Goal: Complete application form: Complete application form

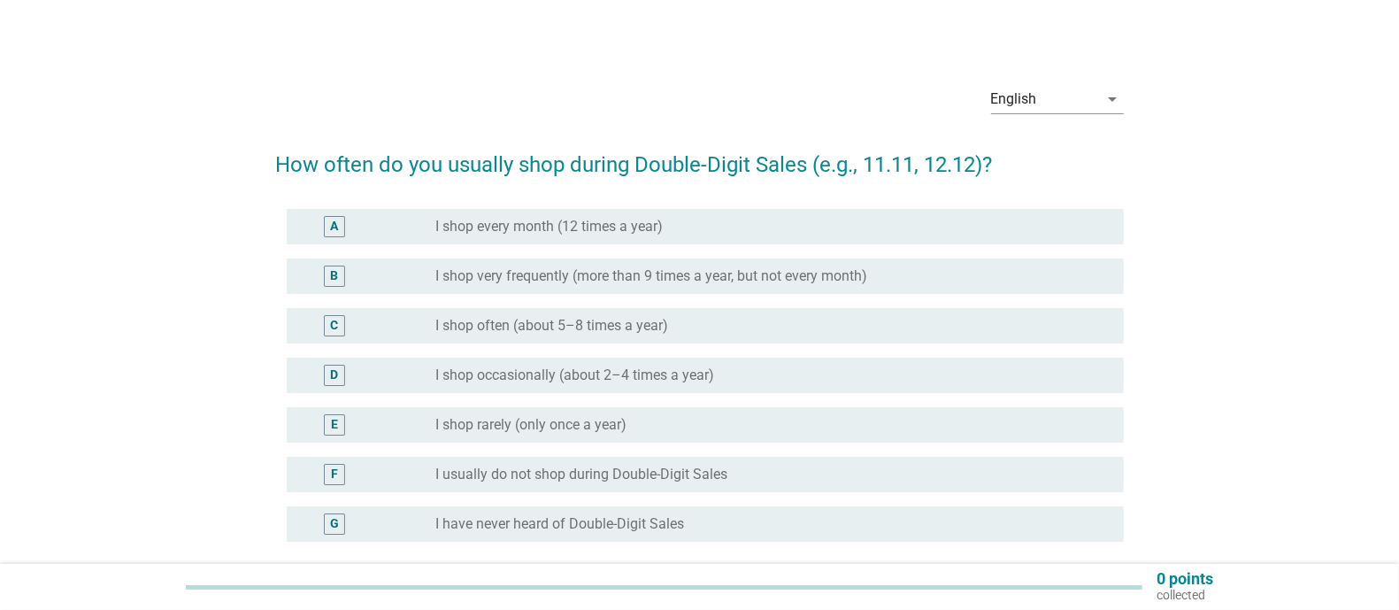
scroll to position [14, 0]
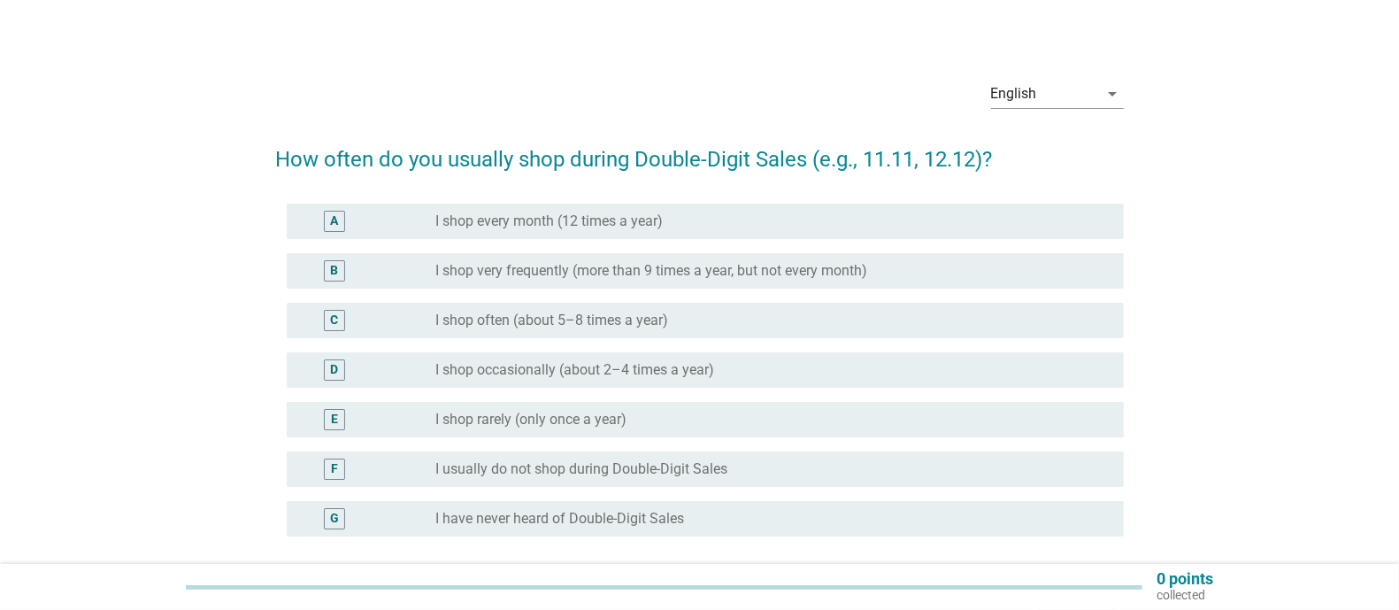
click at [553, 268] on label "I shop very frequently (more than 9 times a year, but not every month)" at bounding box center [652, 271] width 432 height 18
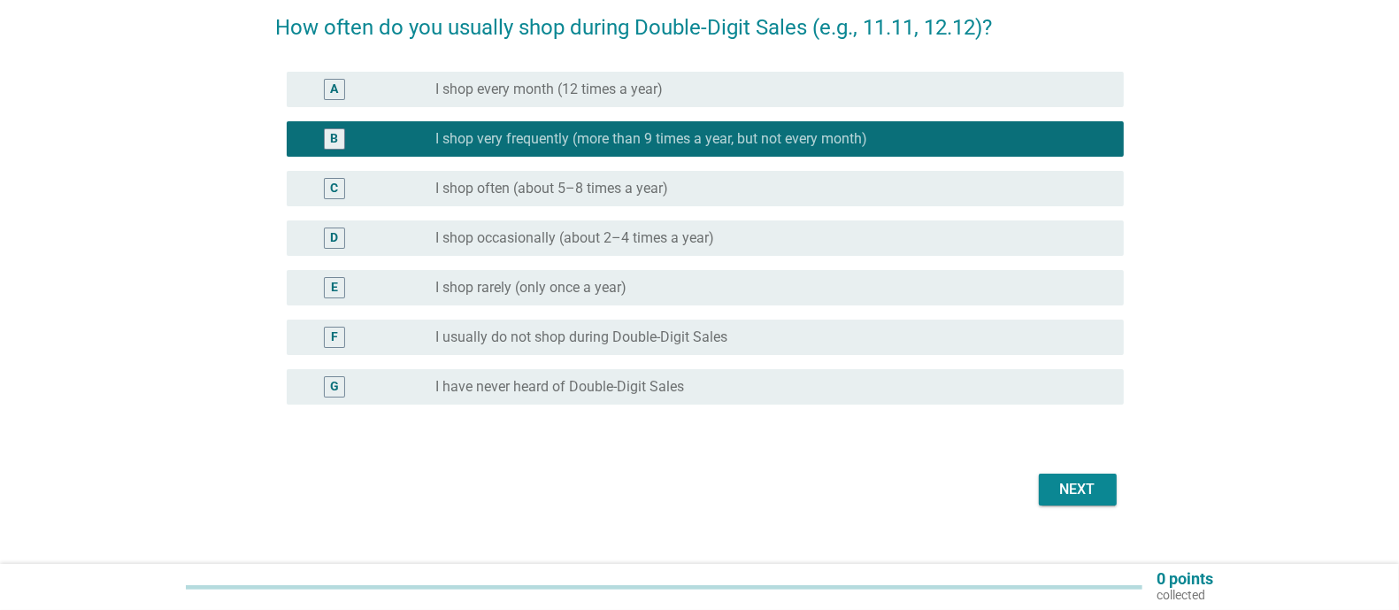
scroll to position [173, 0]
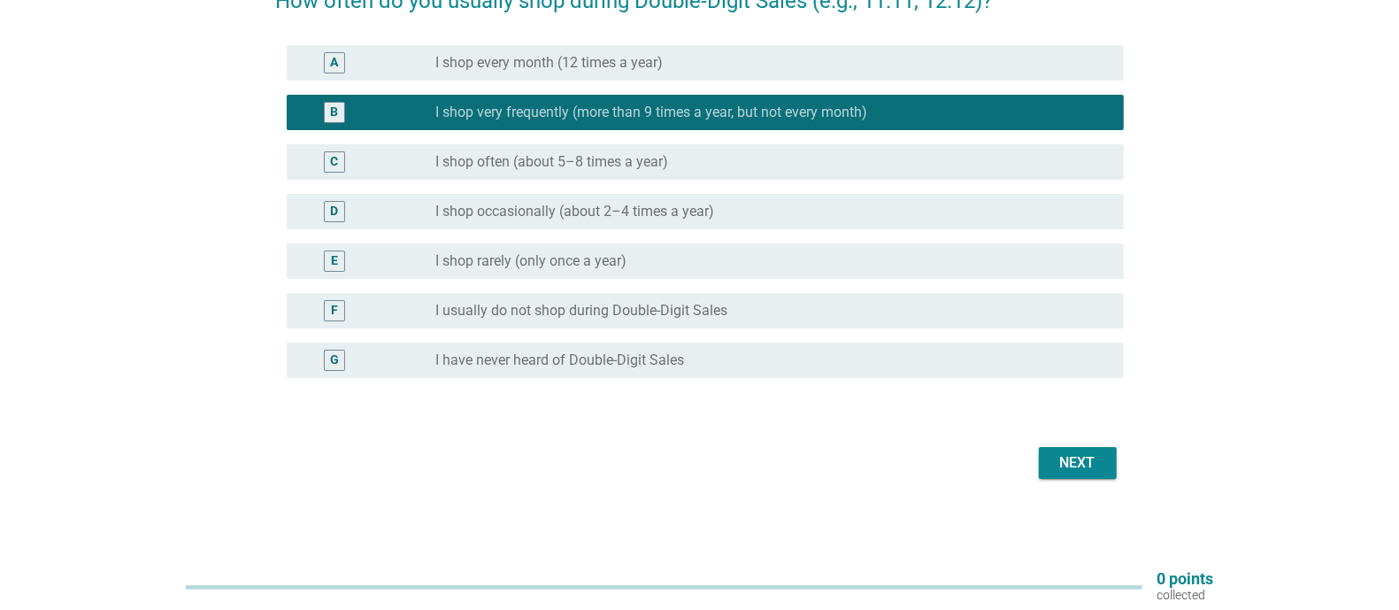
click at [1081, 464] on div "Next" at bounding box center [1078, 462] width 50 height 21
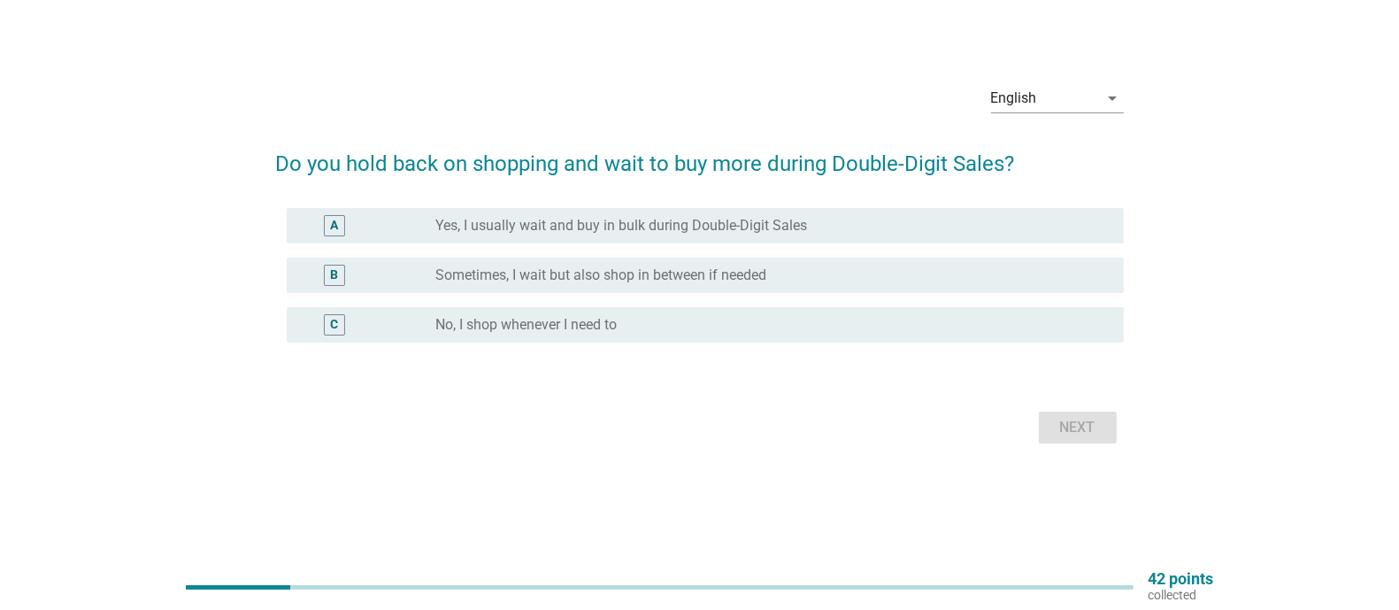
scroll to position [0, 0]
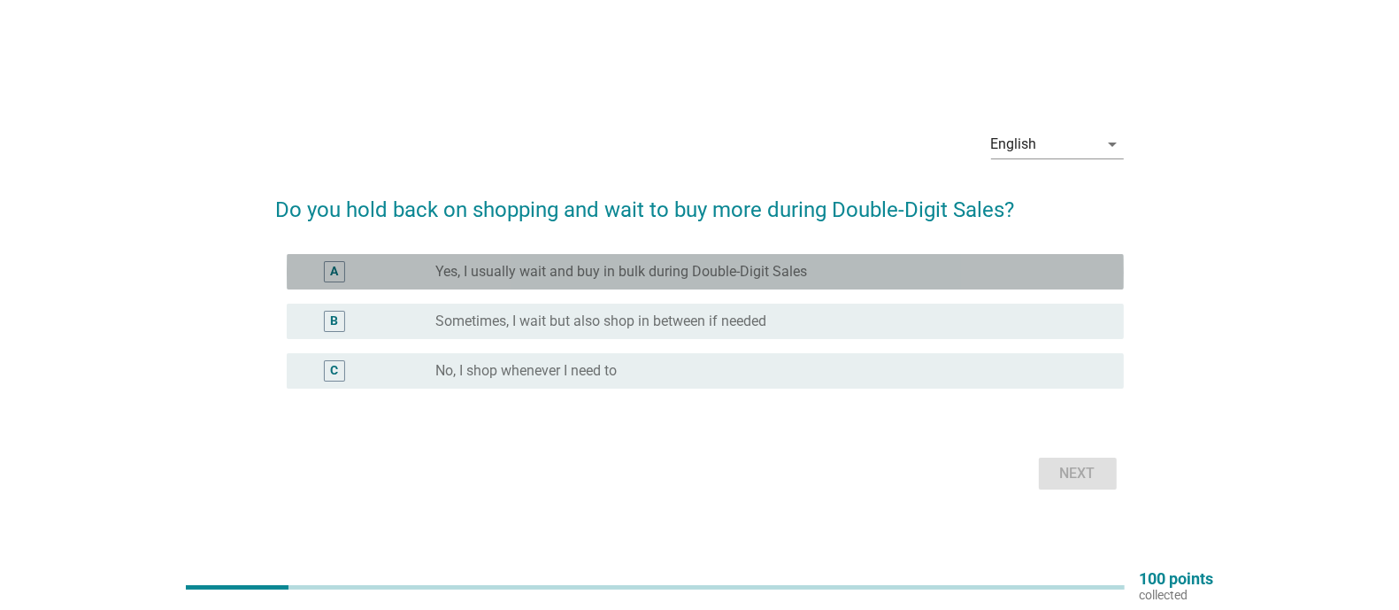
click at [627, 264] on label "Yes, I usually wait and buy in bulk during Double-Digit Sales" at bounding box center [622, 272] width 372 height 18
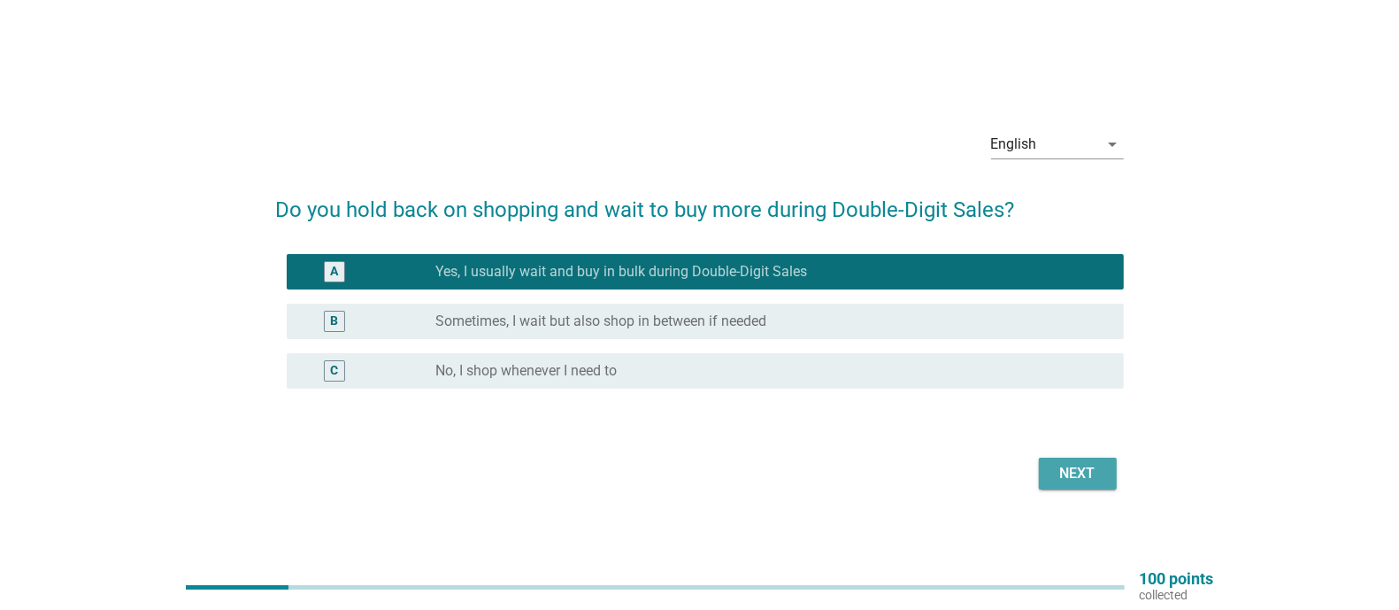
click at [1075, 469] on div "Next" at bounding box center [1078, 473] width 50 height 21
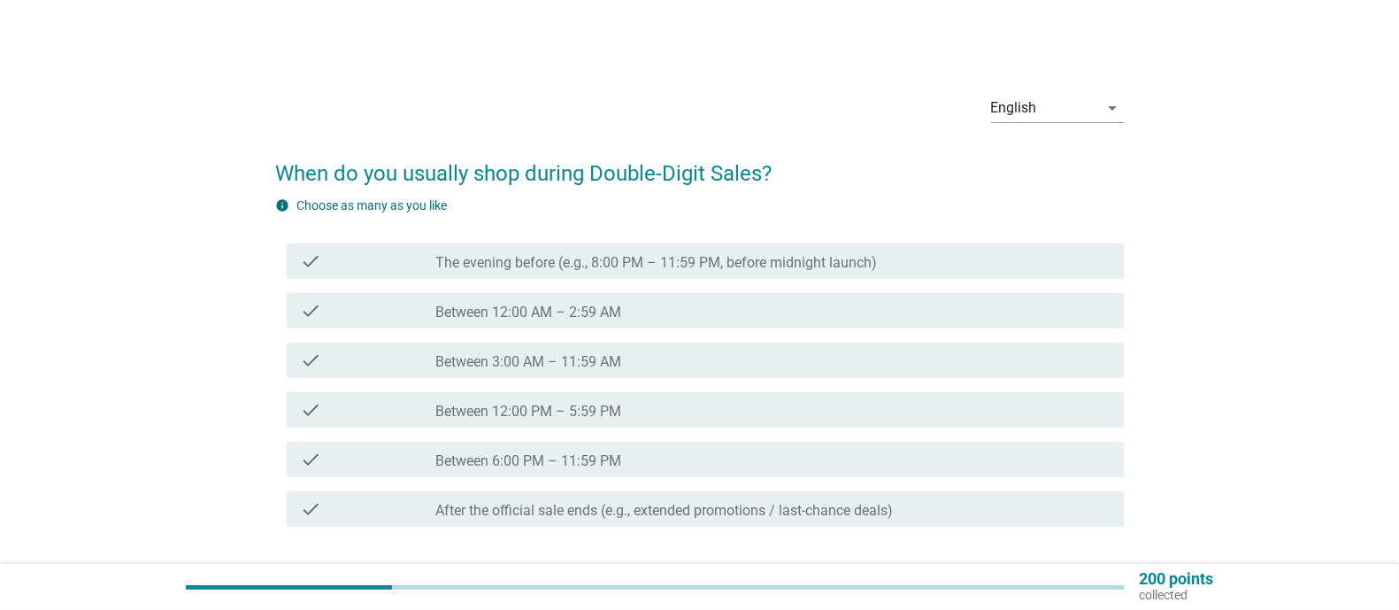
click at [574, 305] on label "Between 12:00 AM – 2:59 AM" at bounding box center [529, 313] width 186 height 18
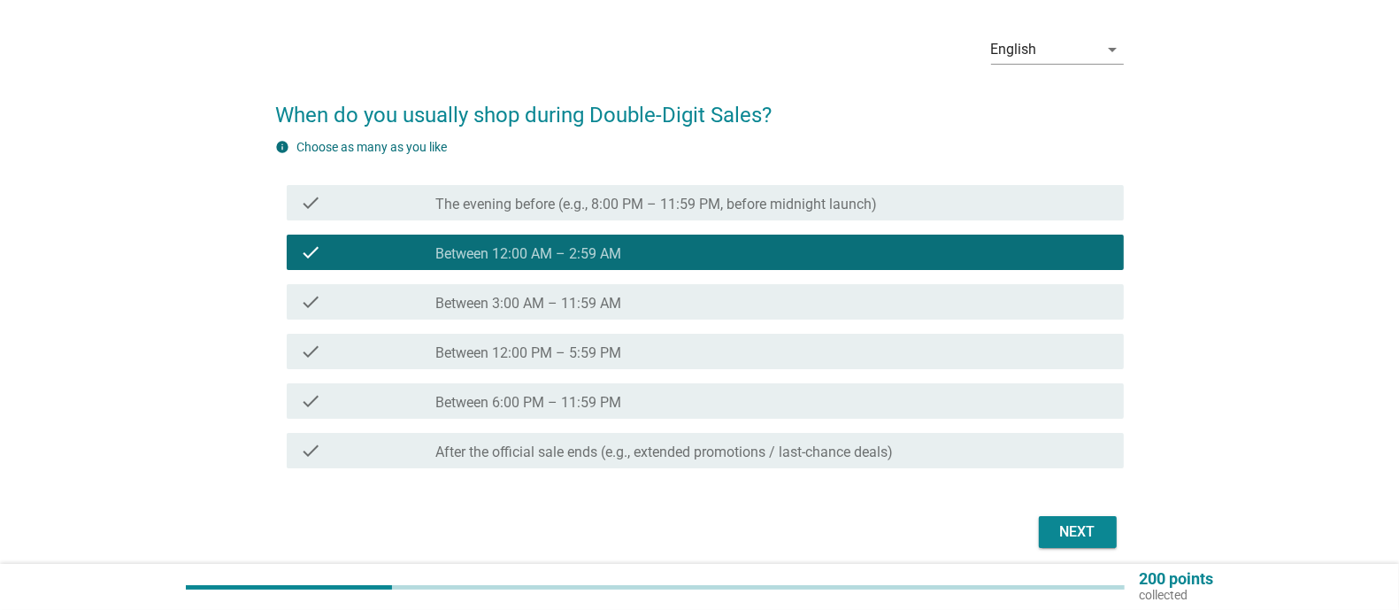
scroll to position [112, 0]
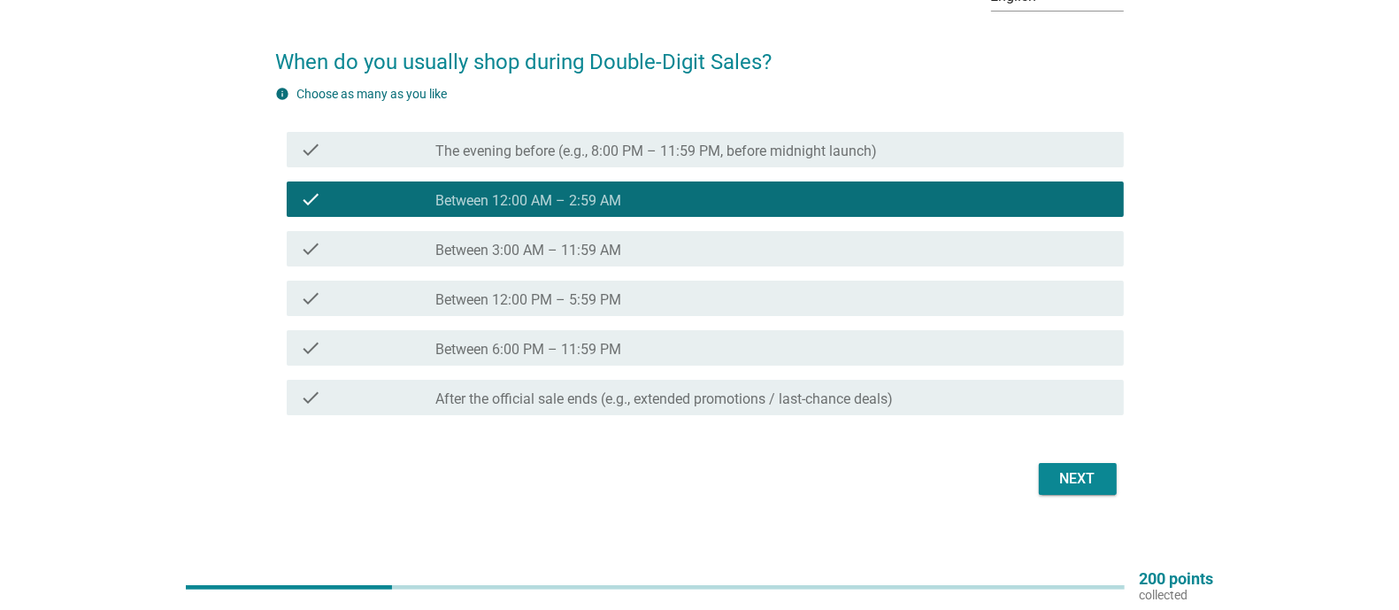
click at [1118, 477] on div "Next" at bounding box center [700, 479] width 848 height 42
click at [1102, 480] on div "Next" at bounding box center [1078, 478] width 50 height 21
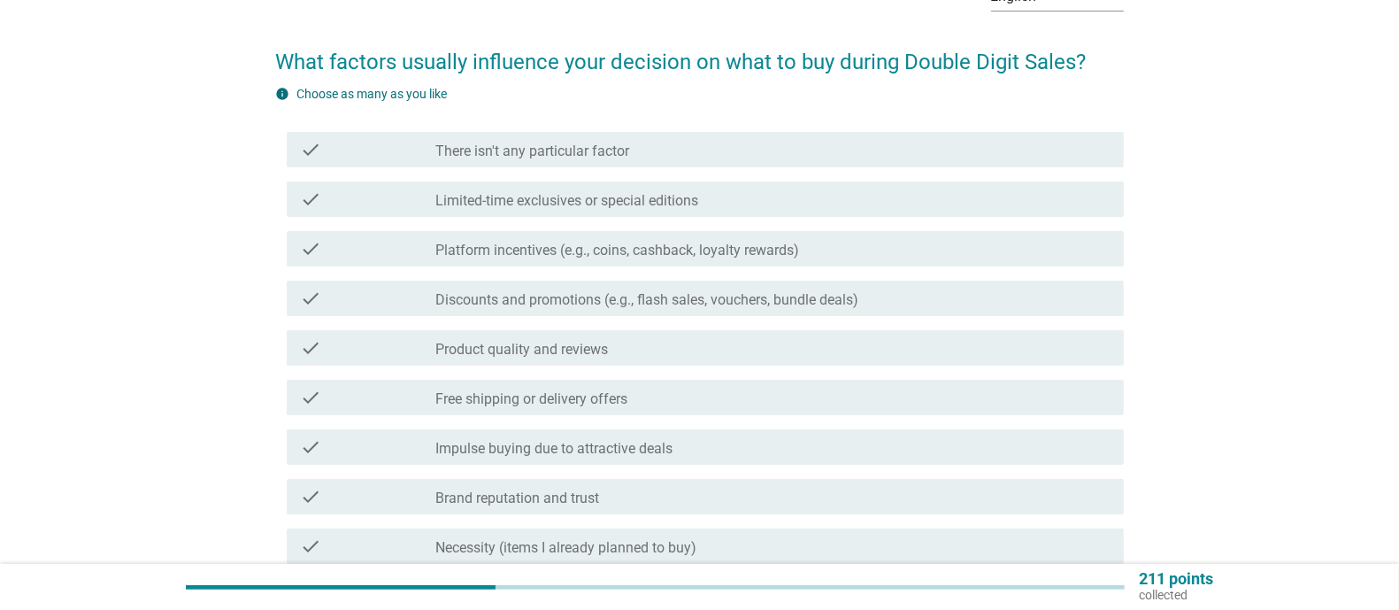
scroll to position [0, 0]
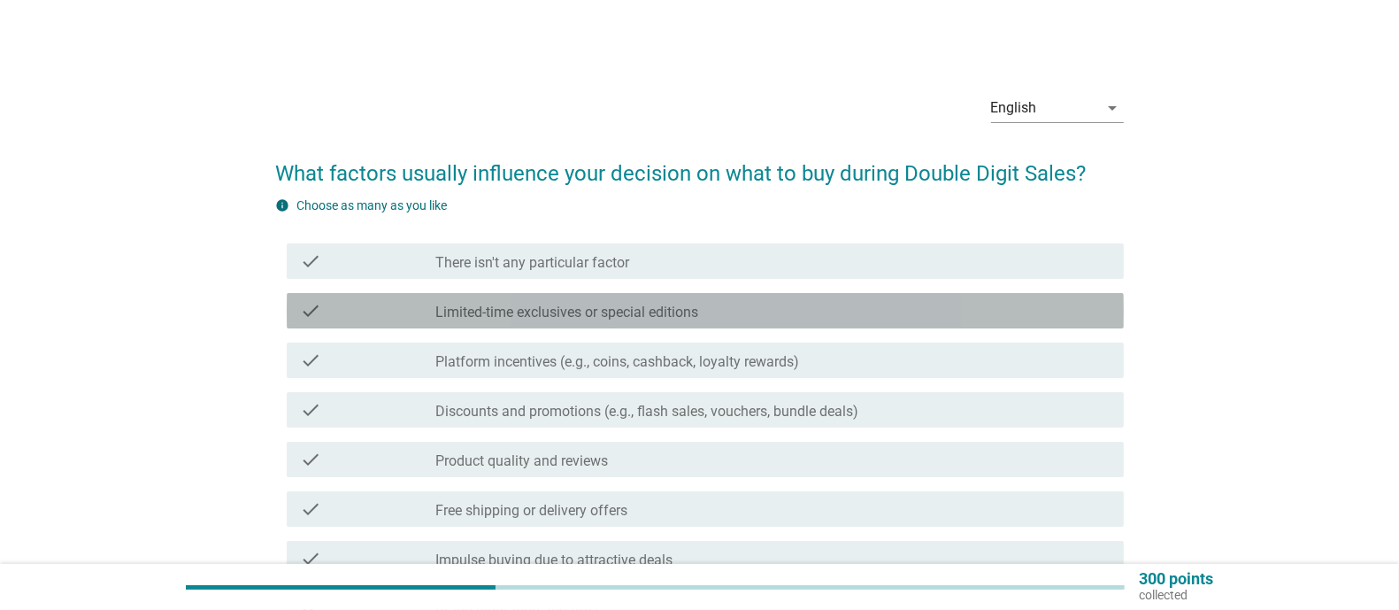
click at [709, 306] on div "check_box_outline_blank Limited-time exclusives or special editions" at bounding box center [773, 310] width 675 height 21
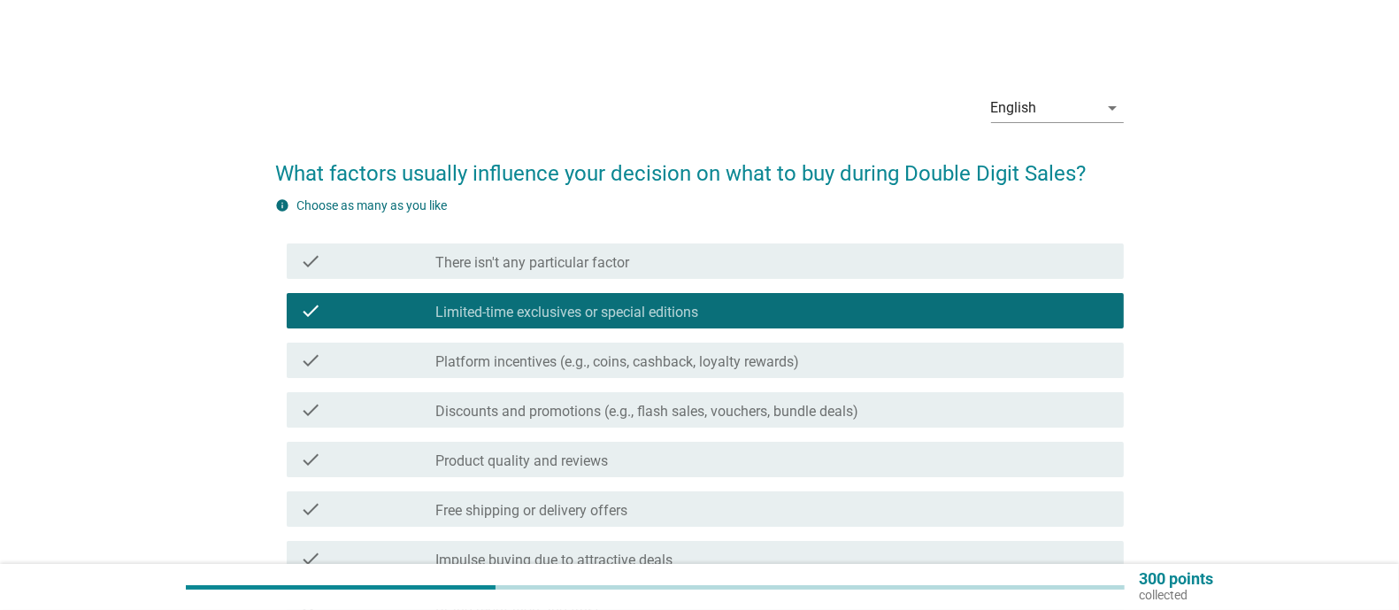
click at [654, 355] on label "Platform incentives (e.g., coins, cashback, loyalty rewards)" at bounding box center [618, 362] width 364 height 18
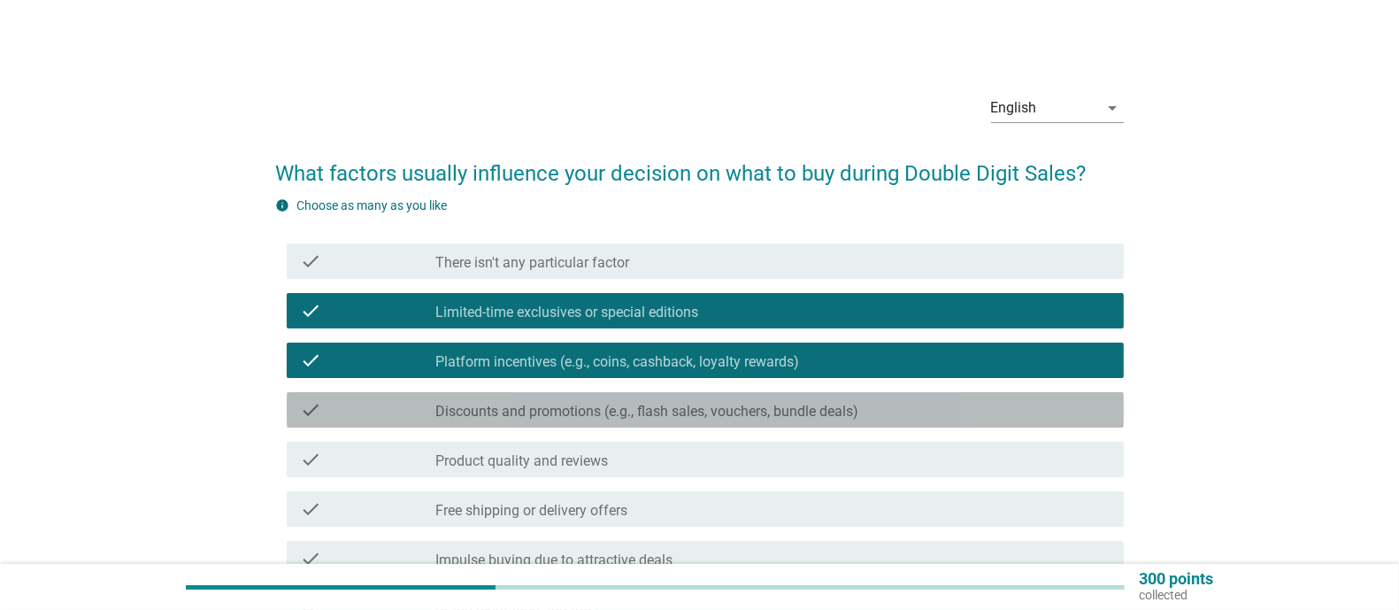
click at [722, 420] on label "Discounts and promotions (e.g., flash sales, vouchers, bundle deals)" at bounding box center [647, 412] width 423 height 18
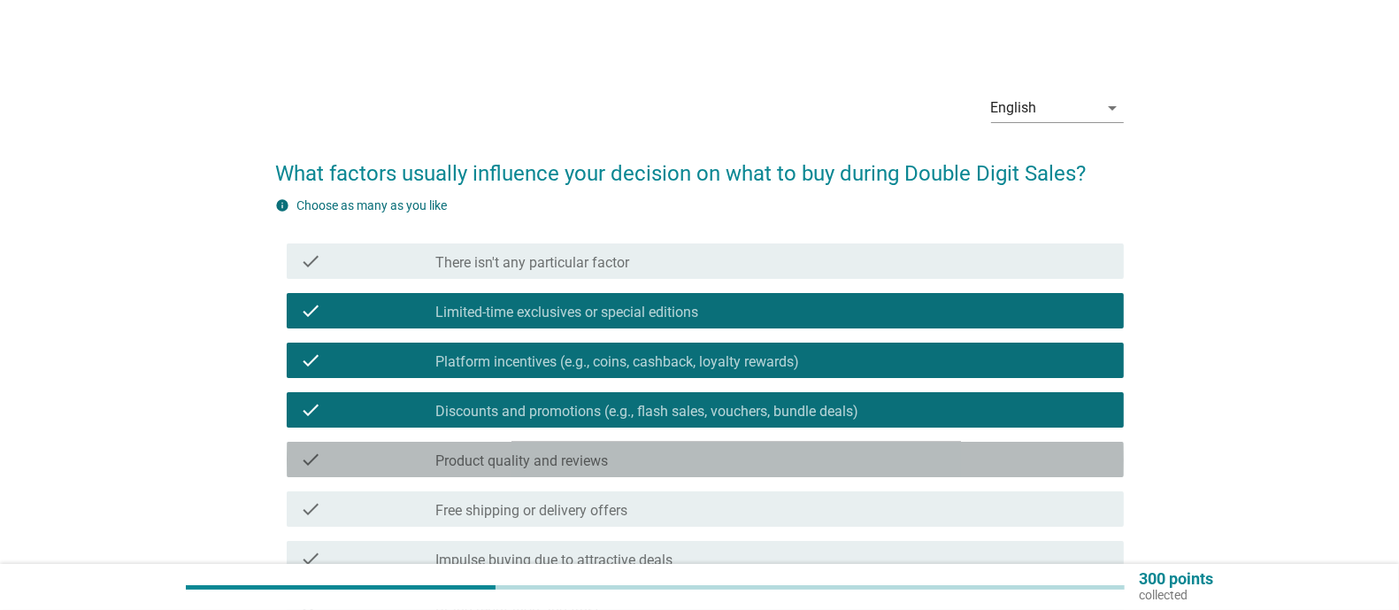
click at [638, 461] on div "check_box_outline_blank Product quality and reviews" at bounding box center [773, 459] width 675 height 21
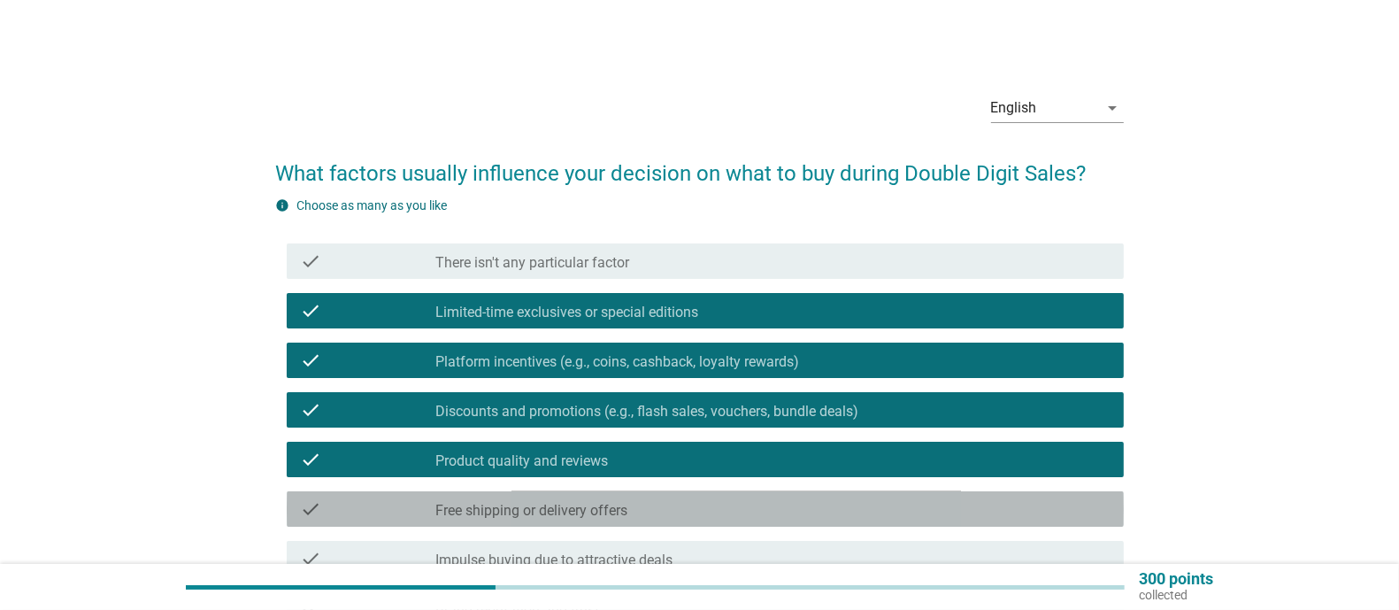
click at [631, 513] on div "check_box_outline_blank Free shipping or delivery offers" at bounding box center [773, 508] width 675 height 21
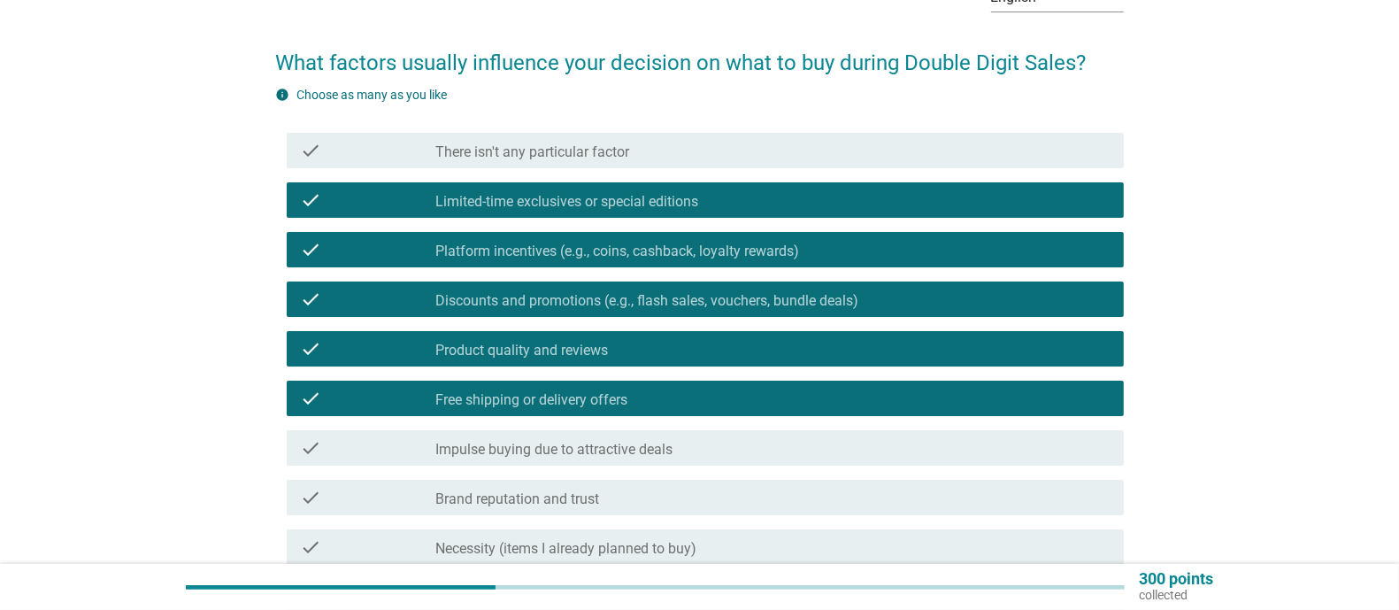
scroll to position [116, 0]
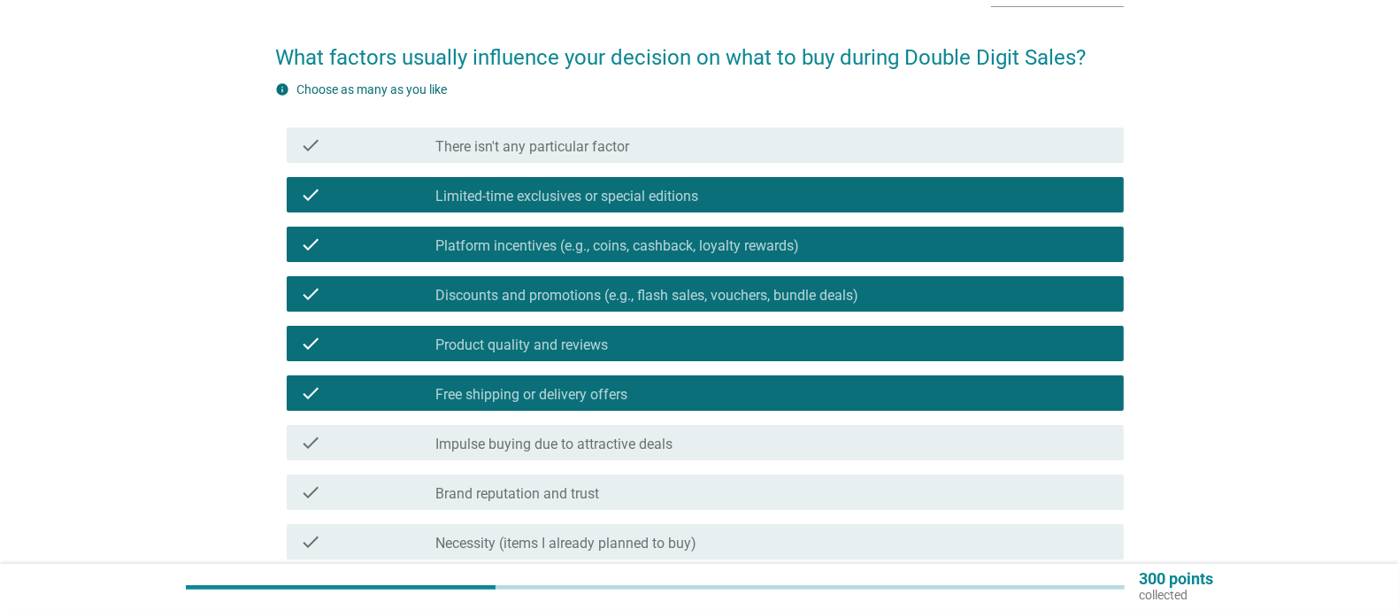
click at [609, 487] on div "check_box_outline_blank Brand reputation and trust" at bounding box center [773, 492] width 675 height 21
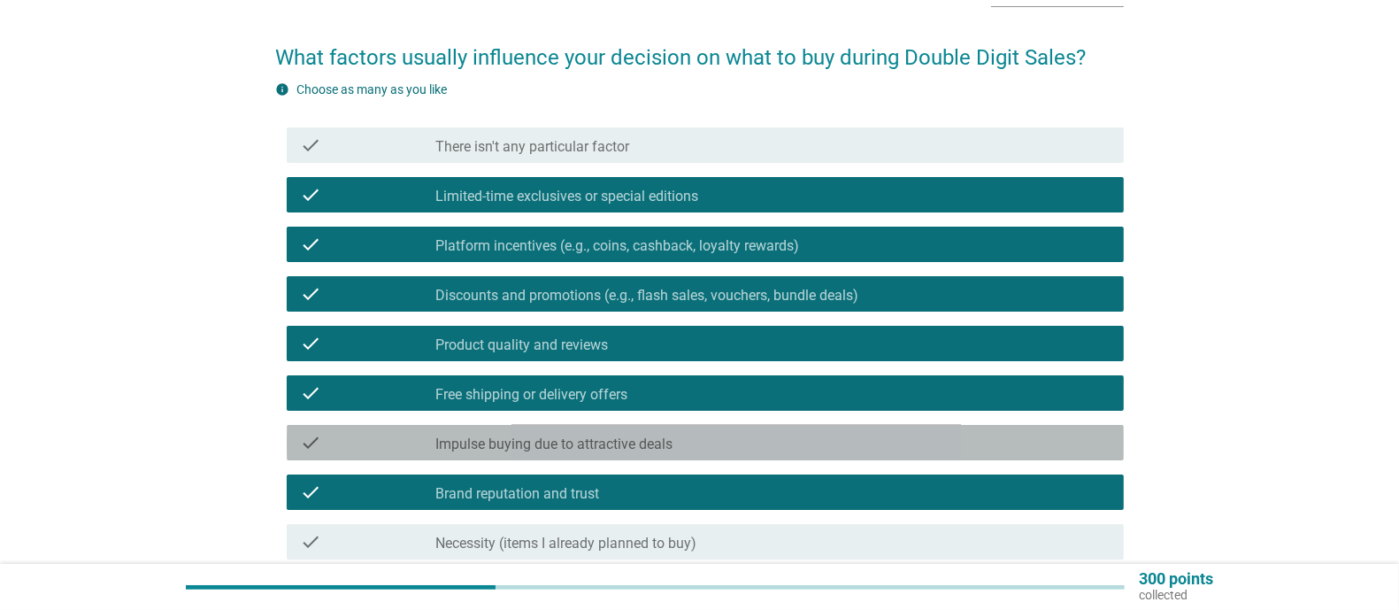
click at [643, 436] on label "Impulse buying due to attractive deals" at bounding box center [554, 445] width 237 height 18
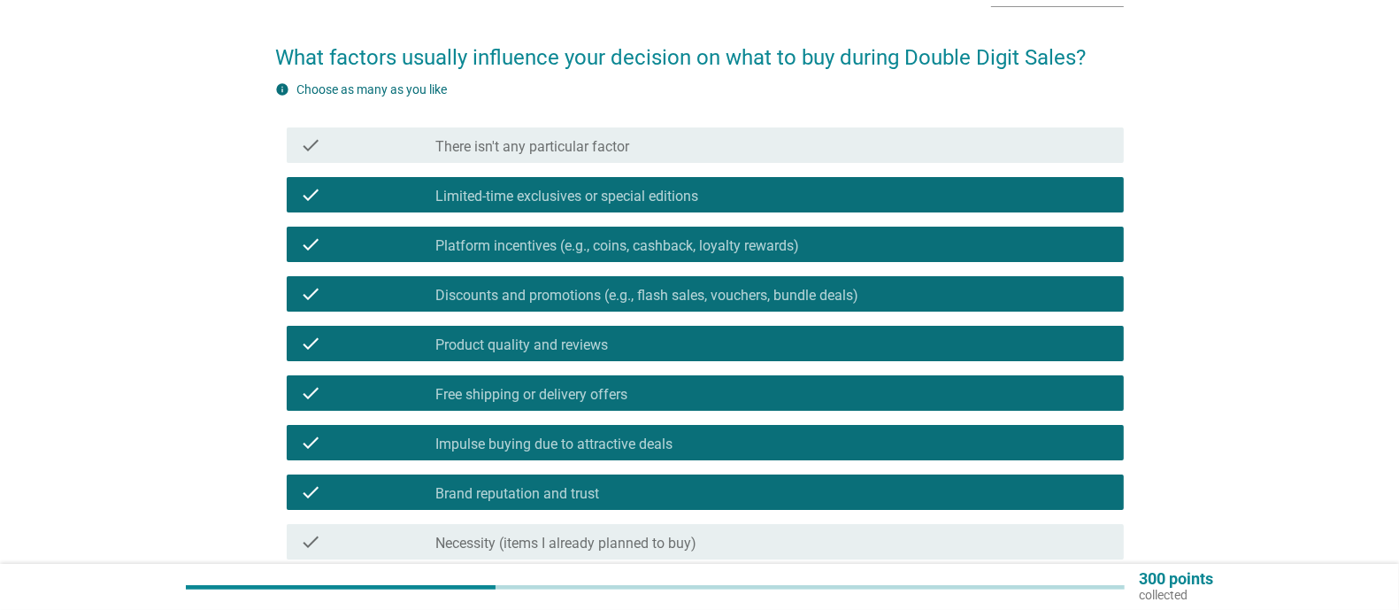
click at [584, 543] on label "Necessity (items I already planned to buy)" at bounding box center [566, 544] width 261 height 18
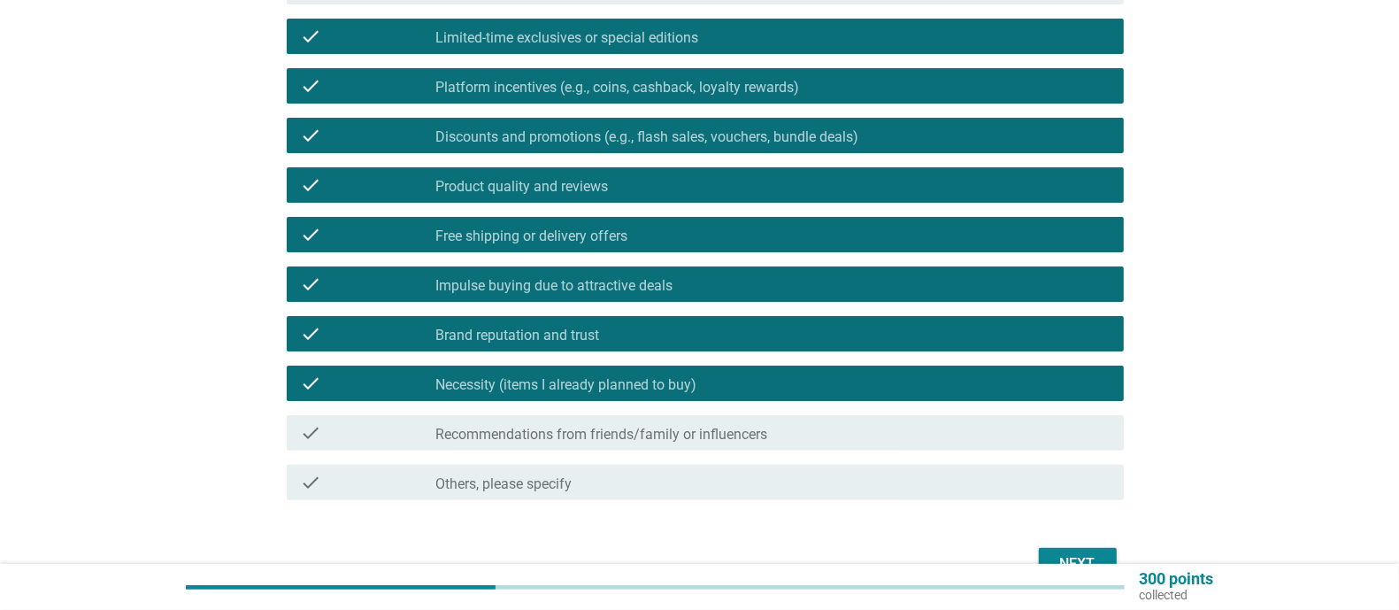
scroll to position [244, 0]
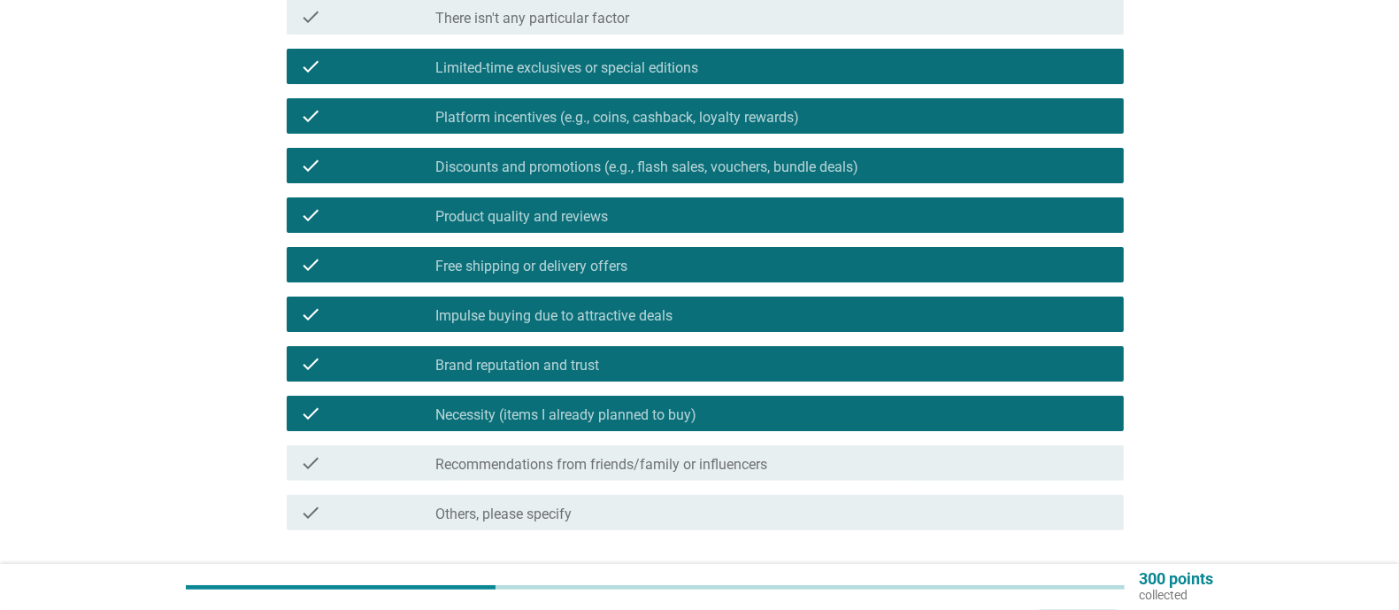
click at [799, 459] on div "check_box_outline_blank Recommendations from friends/family or influencers" at bounding box center [773, 462] width 675 height 21
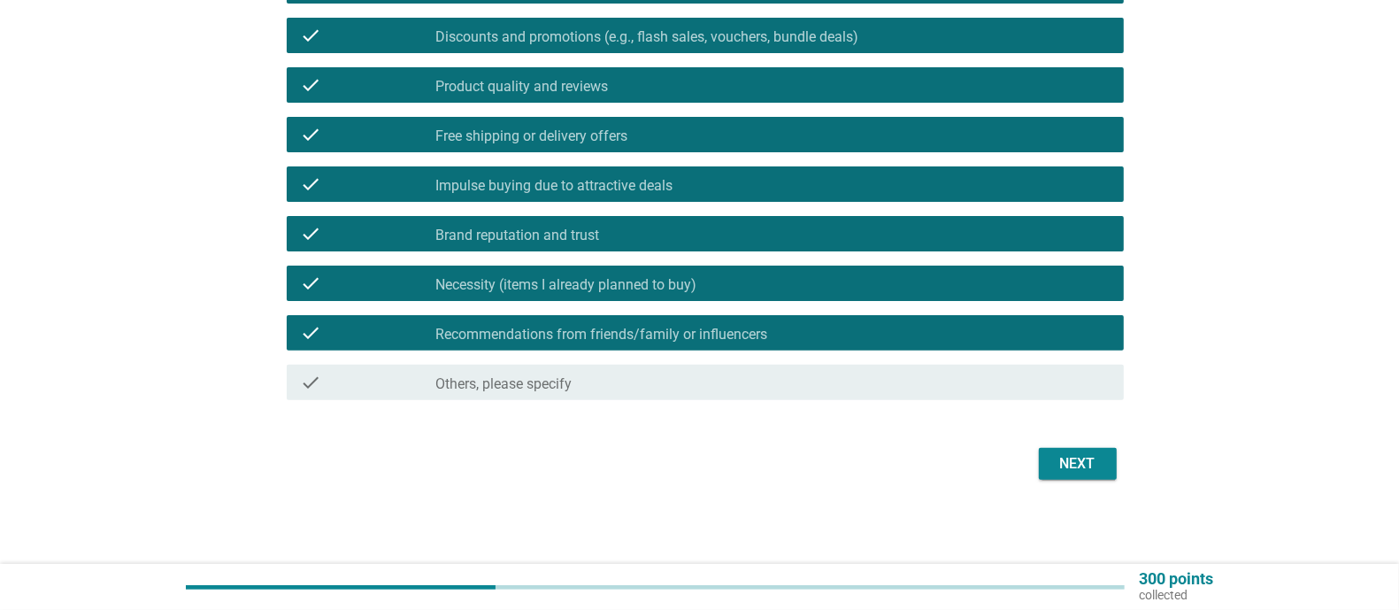
scroll to position [375, 0]
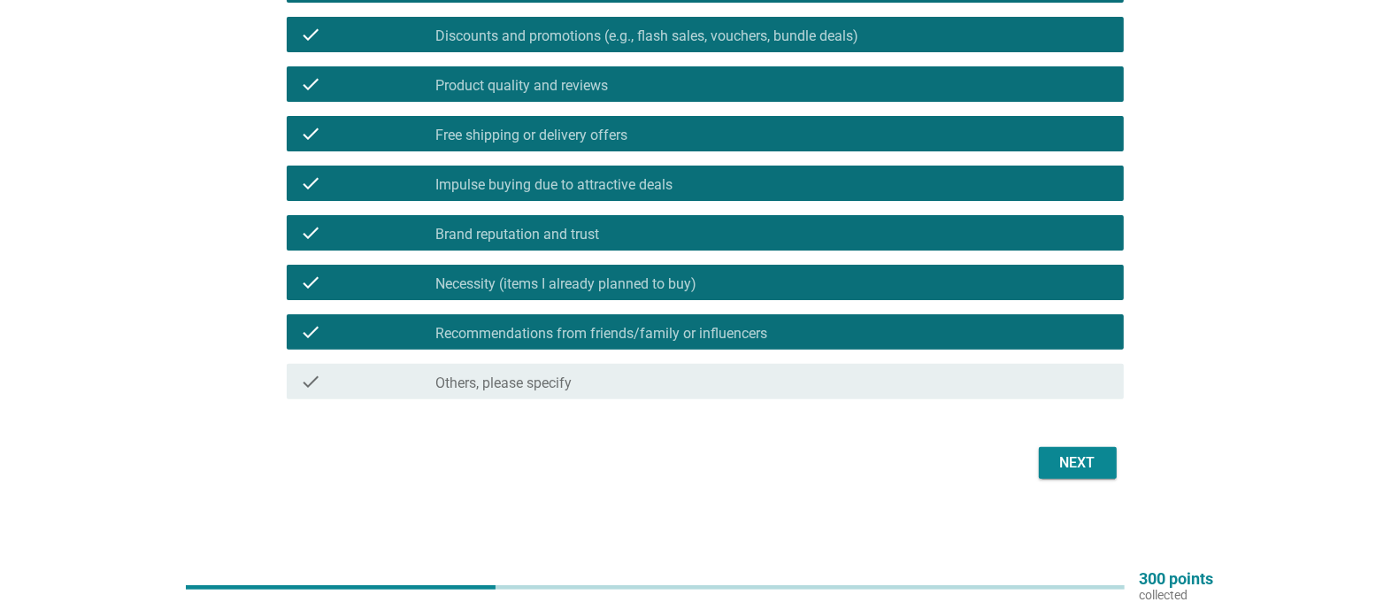
click at [1069, 460] on div "Next" at bounding box center [1078, 462] width 50 height 21
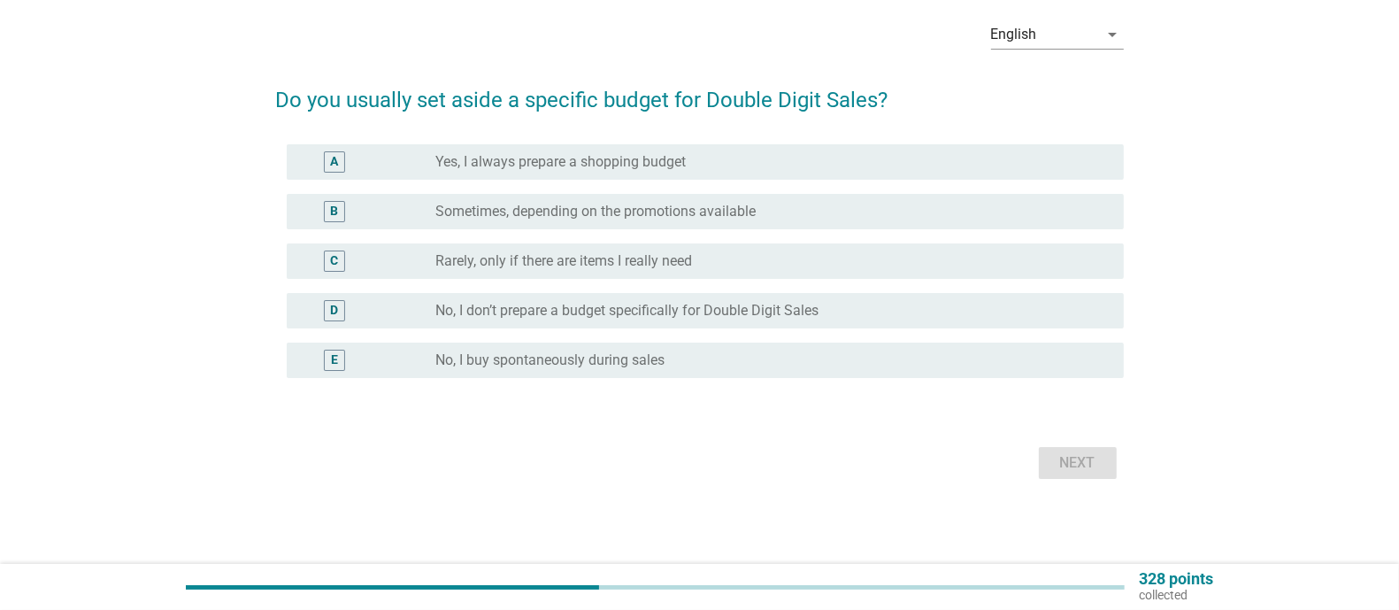
scroll to position [0, 0]
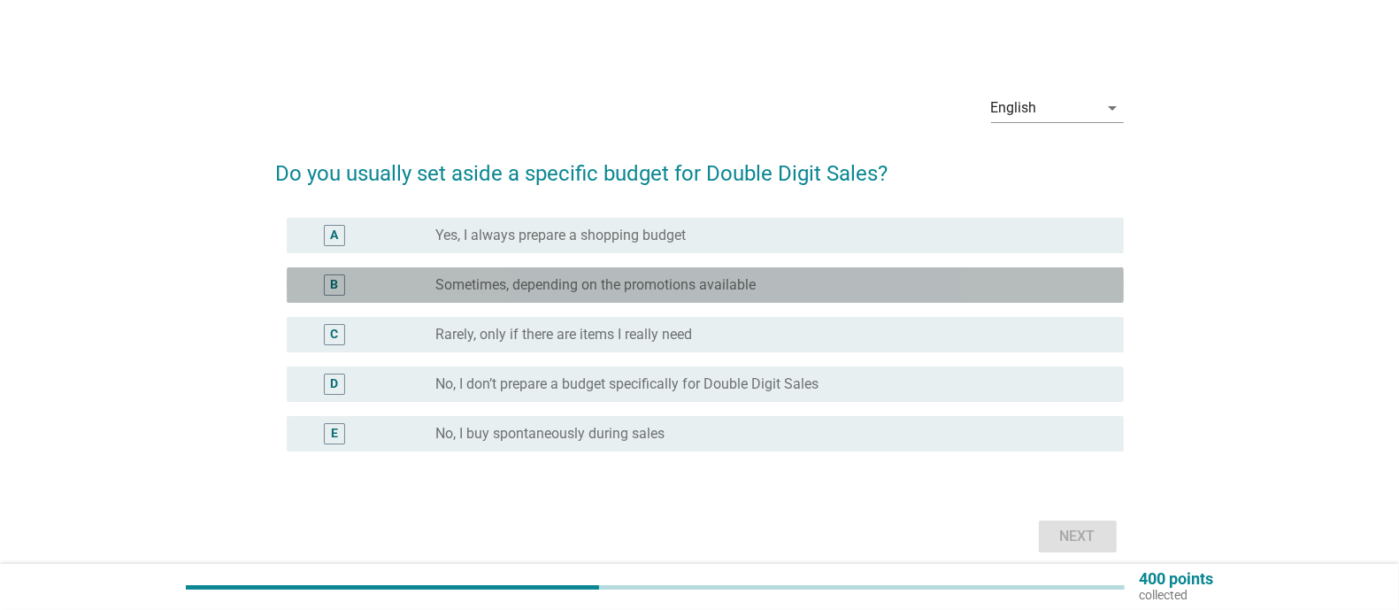
click at [637, 284] on label "Sometimes, depending on the promotions available" at bounding box center [596, 285] width 320 height 18
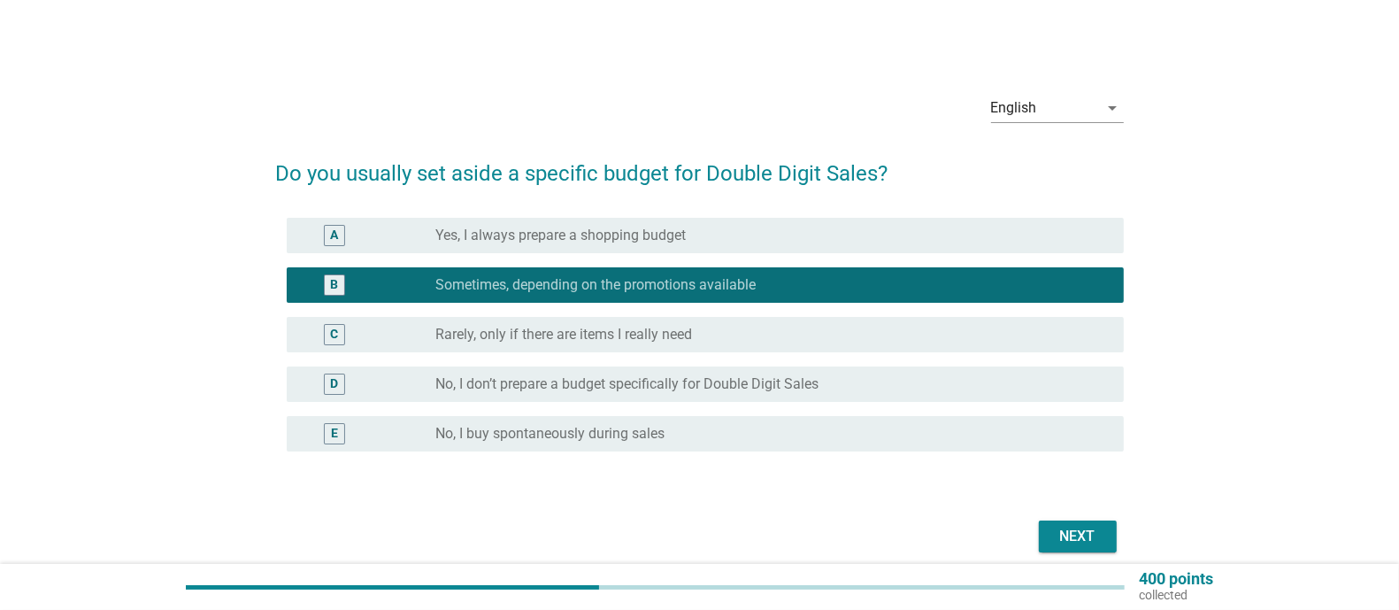
click at [1056, 546] on div "Next" at bounding box center [1078, 536] width 50 height 21
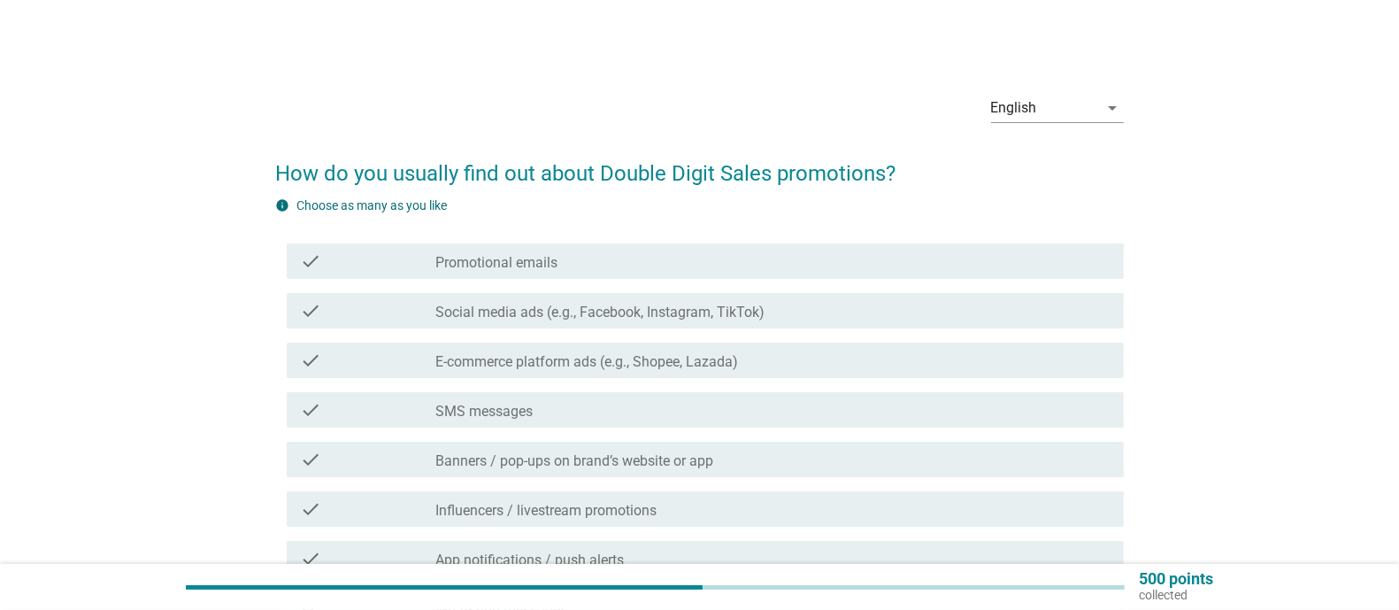
click at [497, 357] on label "E-commerce platform ads (e.g., Shopee, Lazada)" at bounding box center [587, 362] width 303 height 18
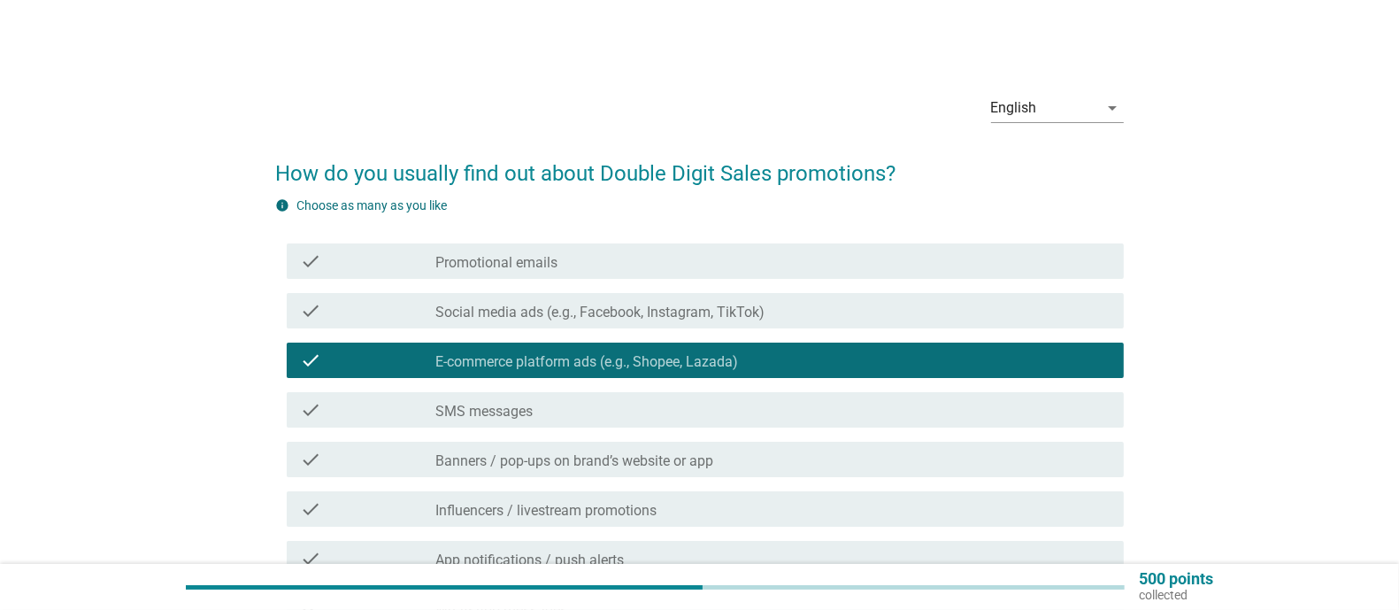
click at [690, 465] on label "Banners / pop-ups on brand’s website or app" at bounding box center [575, 461] width 278 height 18
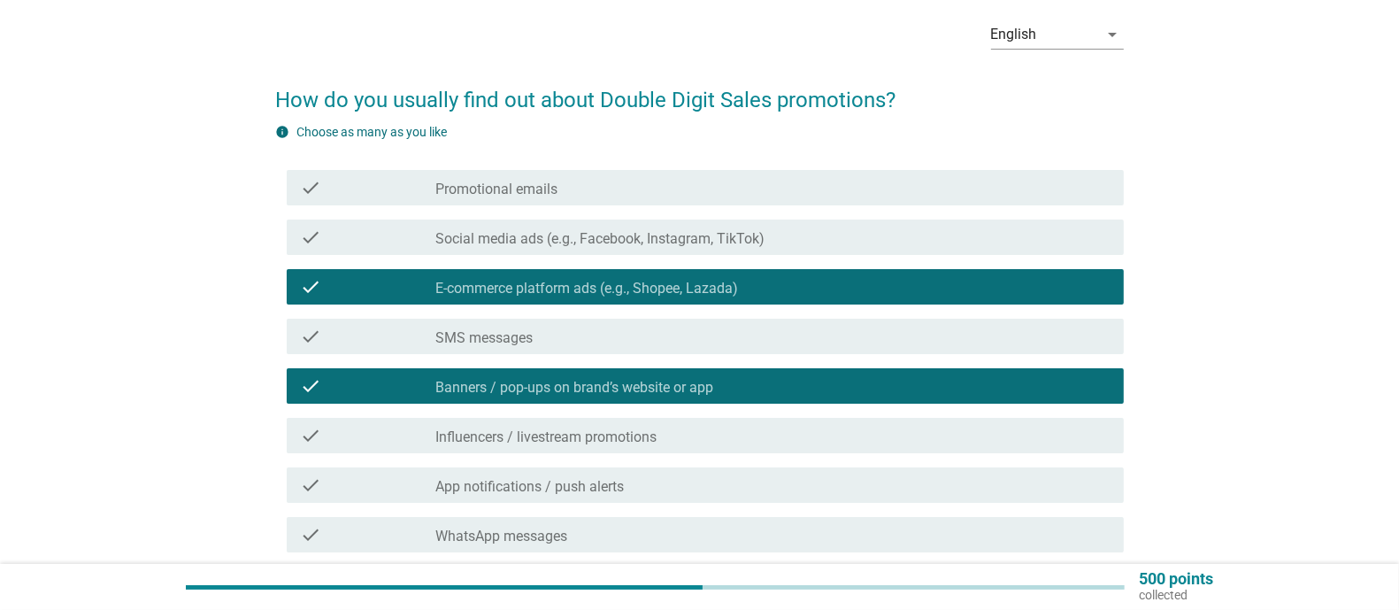
scroll to position [89, 0]
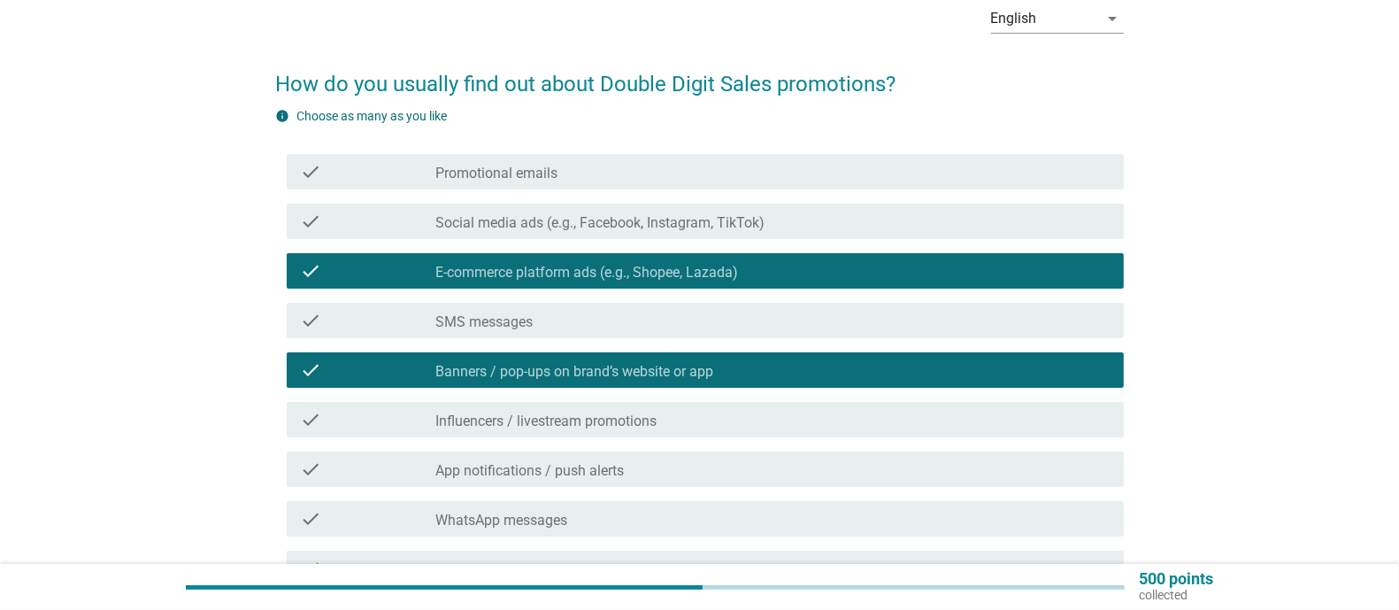
click at [675, 418] on div "check_box_outline_blank Influencers / livestream promotions" at bounding box center [773, 419] width 675 height 21
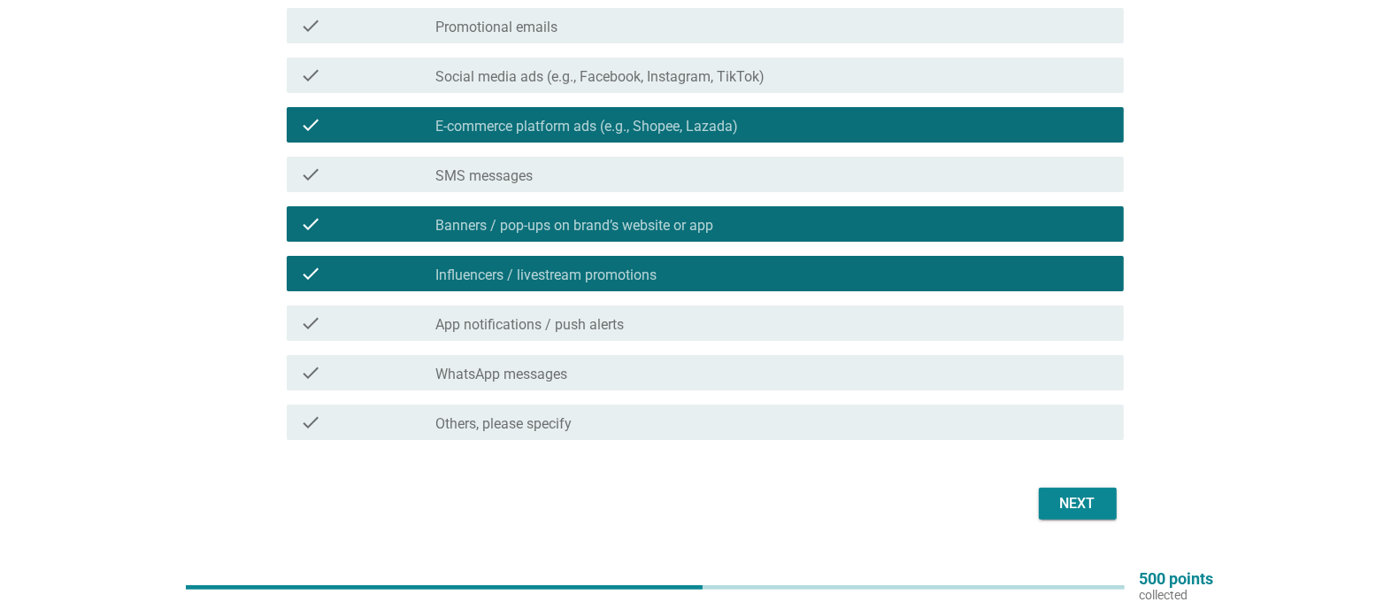
scroll to position [235, 0]
click at [1072, 510] on div "Next" at bounding box center [1078, 503] width 50 height 21
